Goal: Information Seeking & Learning: Understand process/instructions

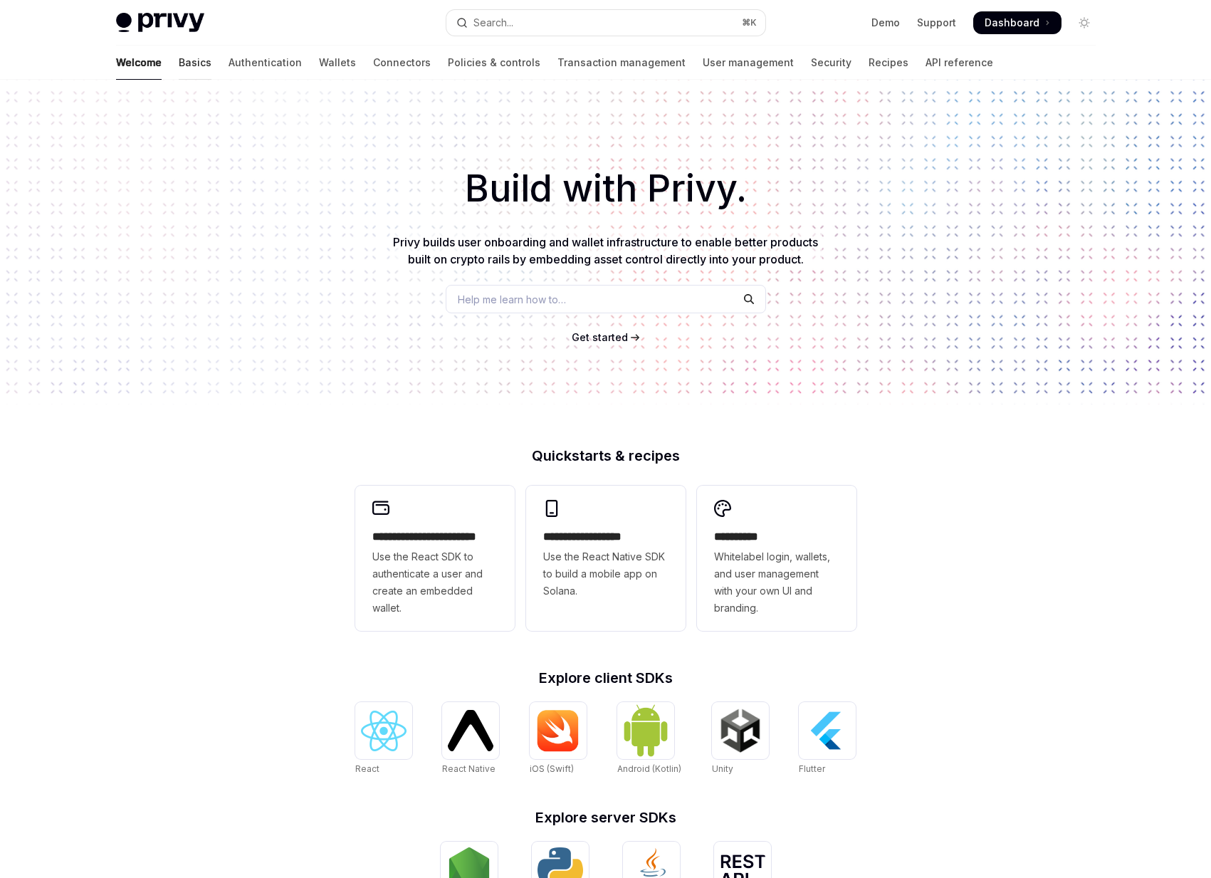
click at [179, 62] on link "Basics" at bounding box center [195, 63] width 33 height 34
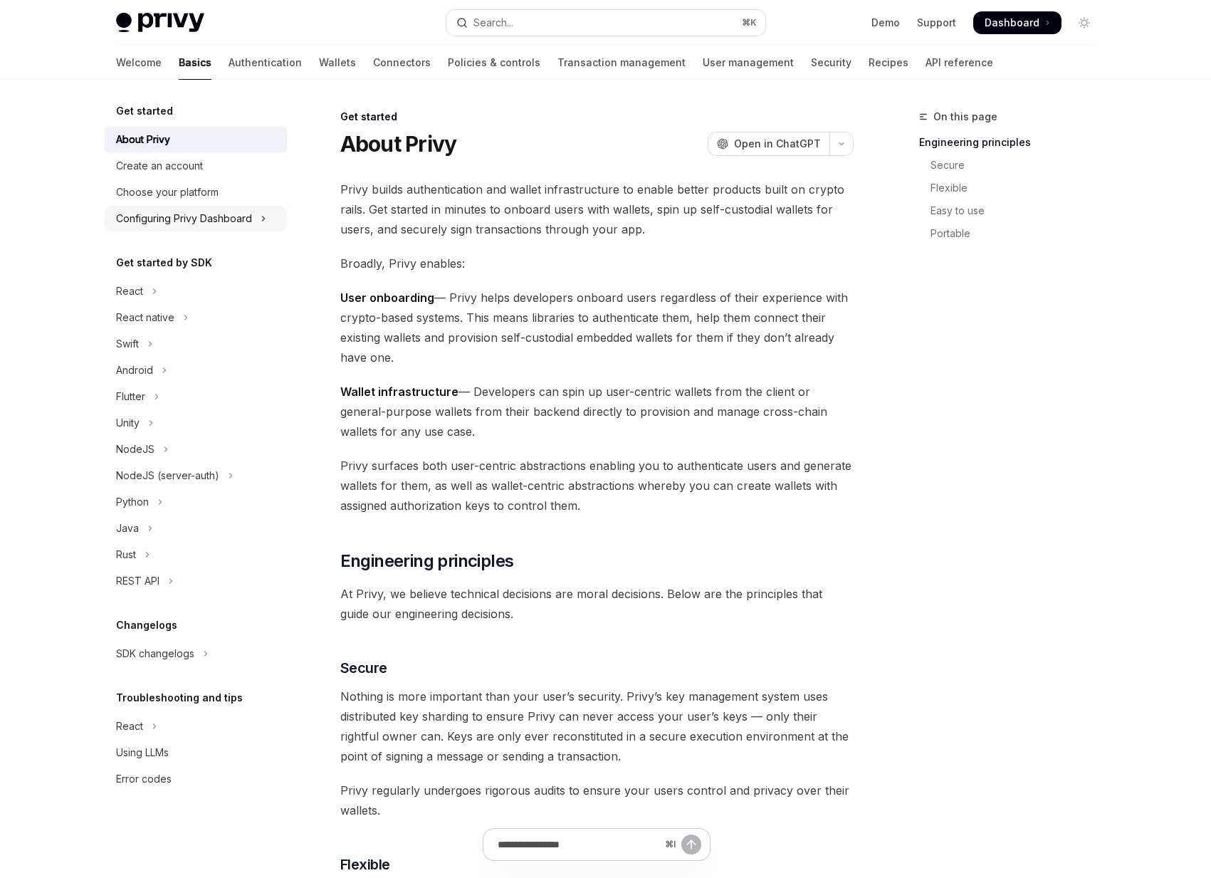
click at [155, 230] on button "Configuring Privy Dashboard" at bounding box center [196, 219] width 182 height 26
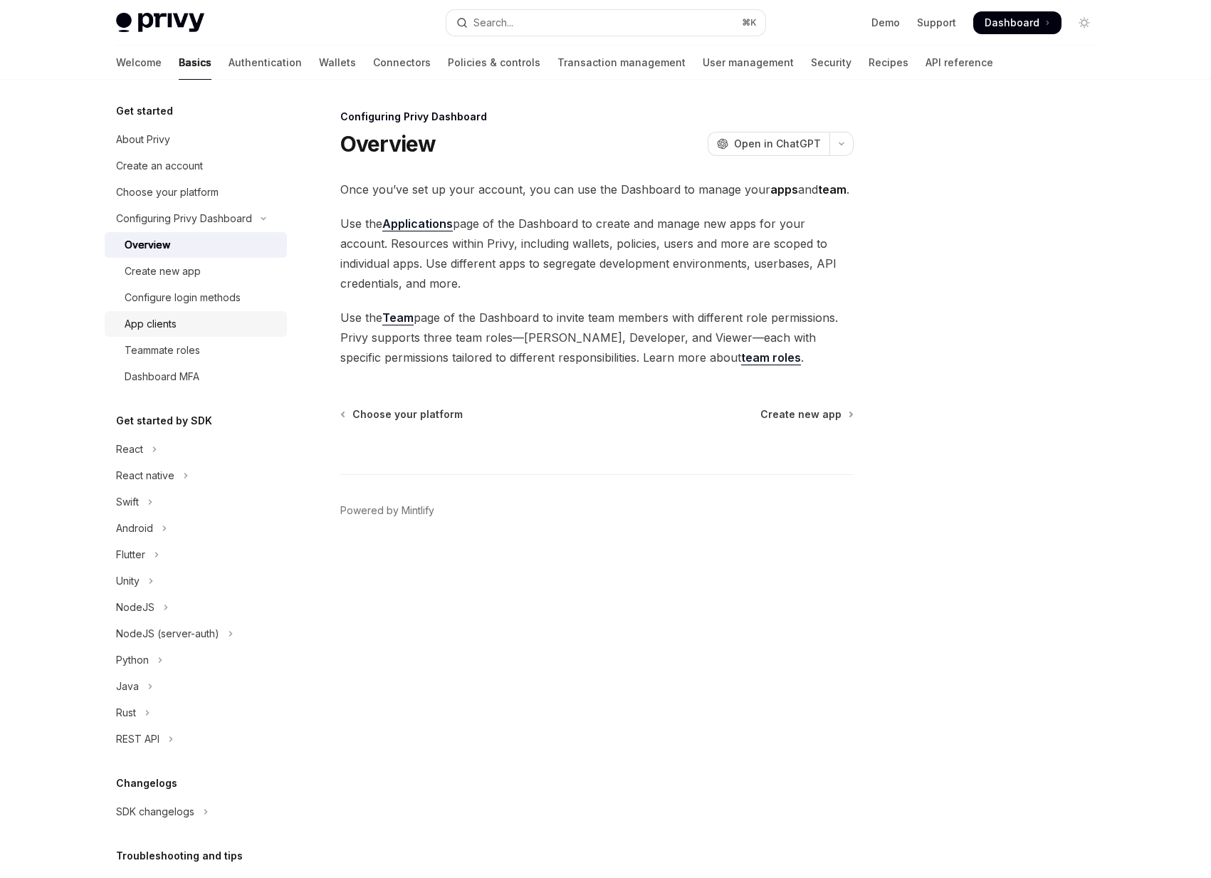
click at [162, 323] on div "App clients" at bounding box center [151, 323] width 52 height 17
type textarea "*"
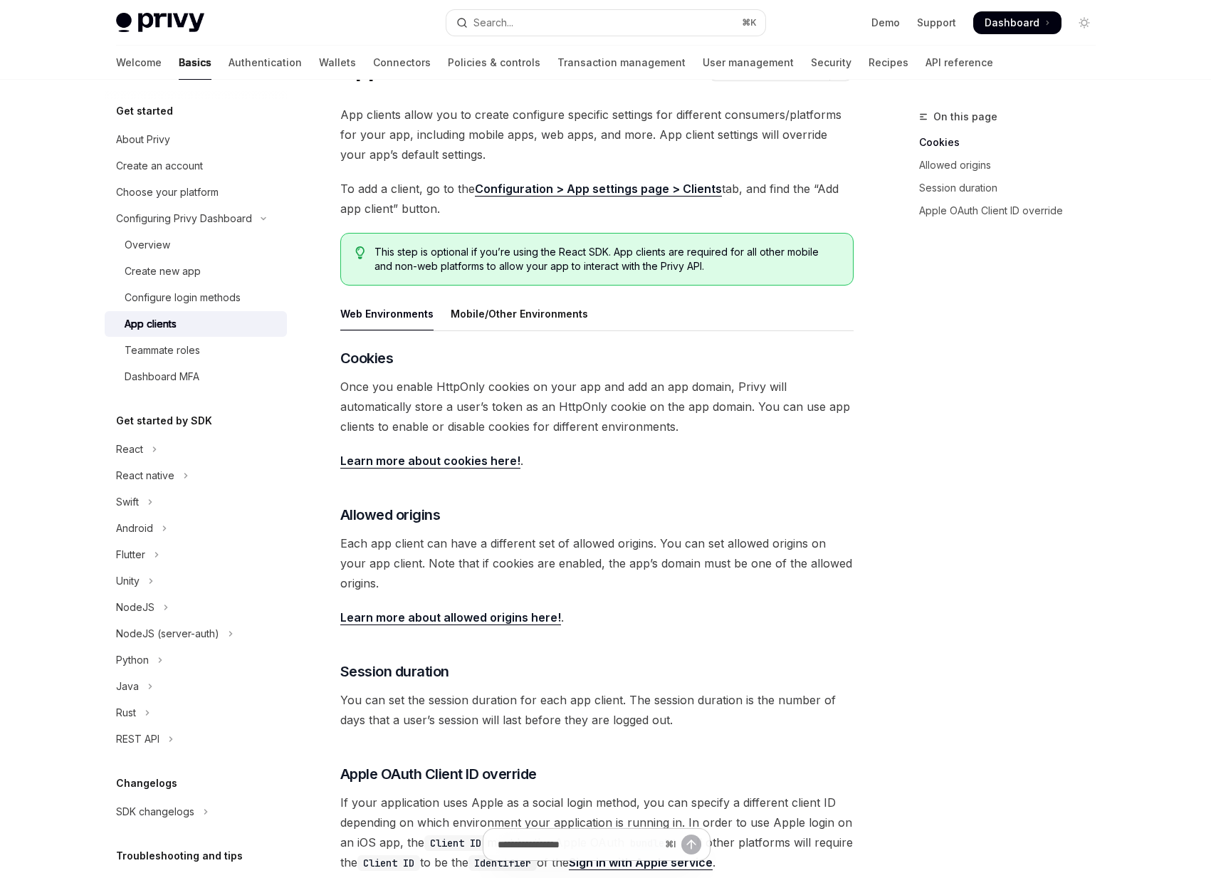
scroll to position [78, 0]
